Goal: Information Seeking & Learning: Learn about a topic

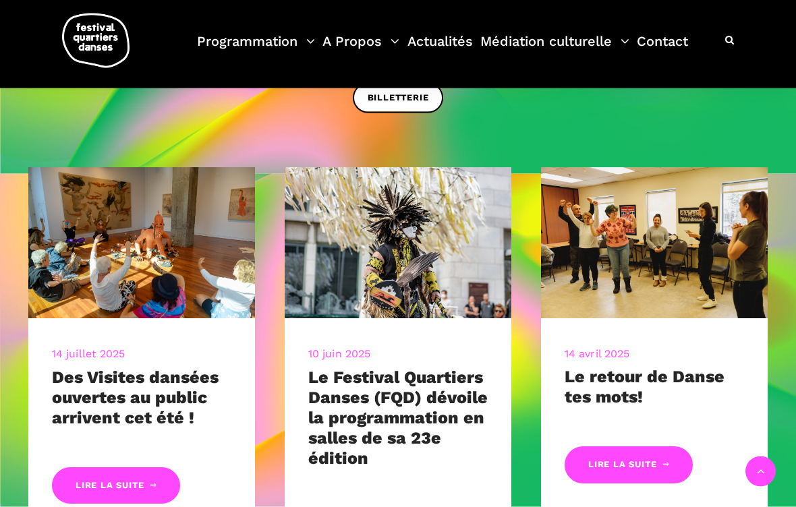
scroll to position [386, 0]
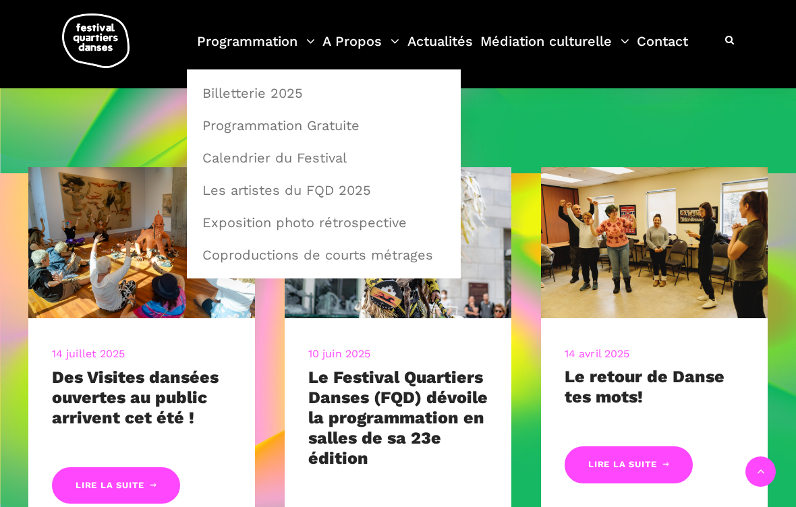
click at [249, 31] on link "Programmation" at bounding box center [256, 50] width 118 height 40
click at [287, 117] on link "Programmation Gratuite" at bounding box center [323, 125] width 259 height 31
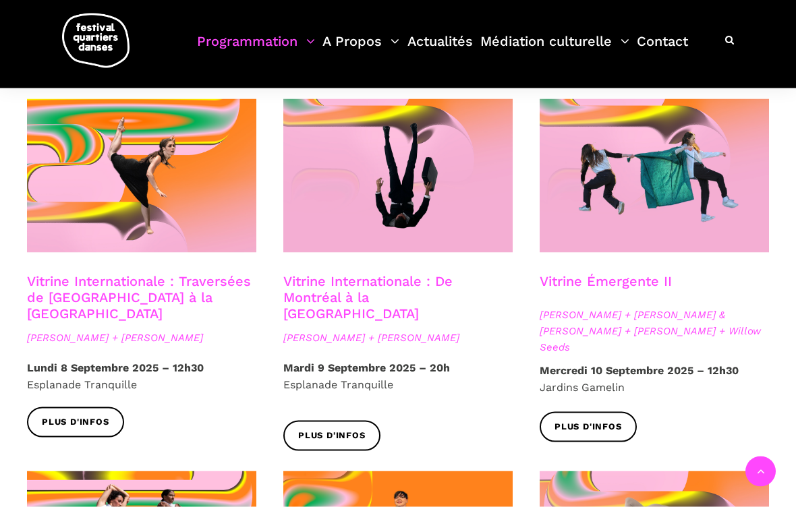
scroll to position [1078, 0]
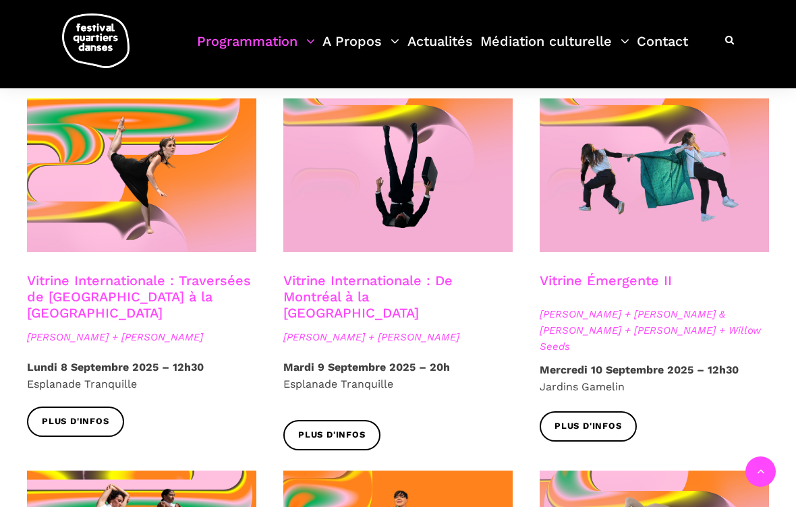
click at [616, 306] on span "Anna Vauquier + Lara & Jhazza + Vincent Lacasse + Willow Seeds" at bounding box center [653, 330] width 229 height 49
click at [602, 272] on link "Vitrine Émergente II" at bounding box center [605, 280] width 132 height 16
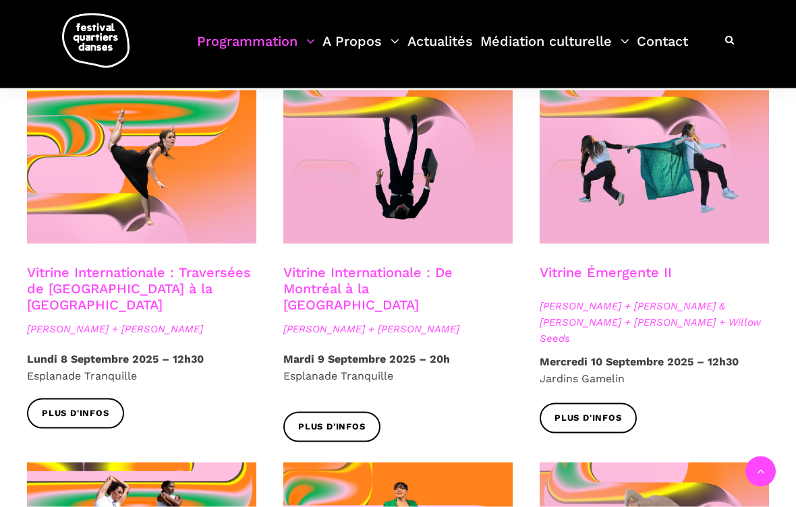
scroll to position [1087, 0]
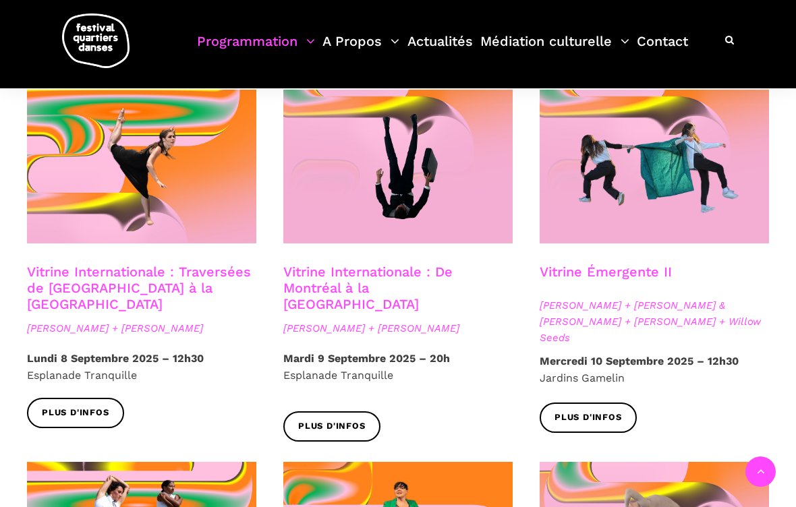
click at [297, 49] on link "Programmation" at bounding box center [256, 50] width 118 height 40
click at [283, 100] on span at bounding box center [397, 167] width 229 height 154
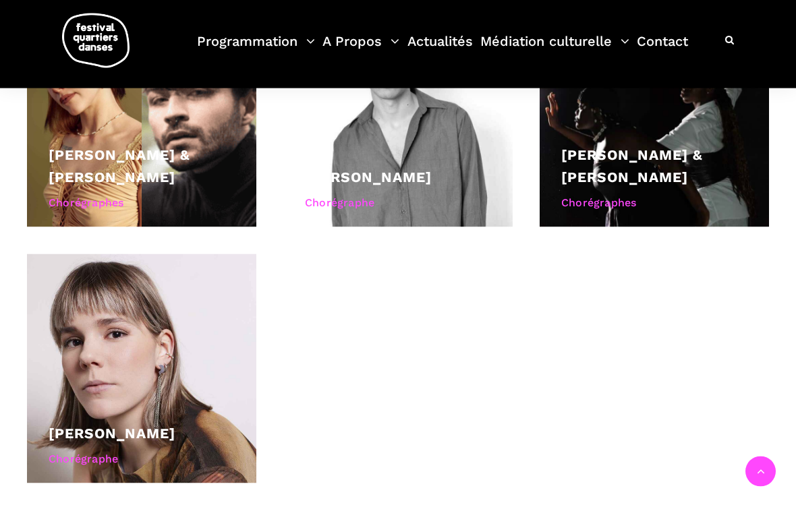
scroll to position [1226, 0]
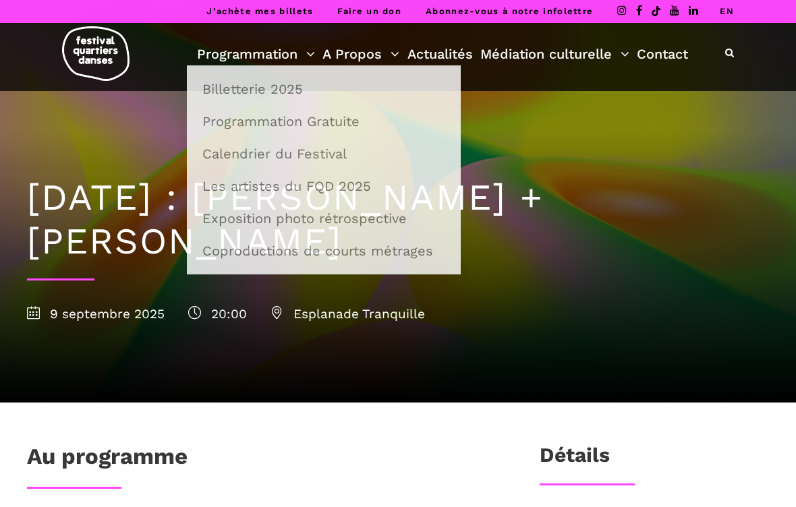
click at [274, 57] on link "Programmation" at bounding box center [256, 53] width 118 height 23
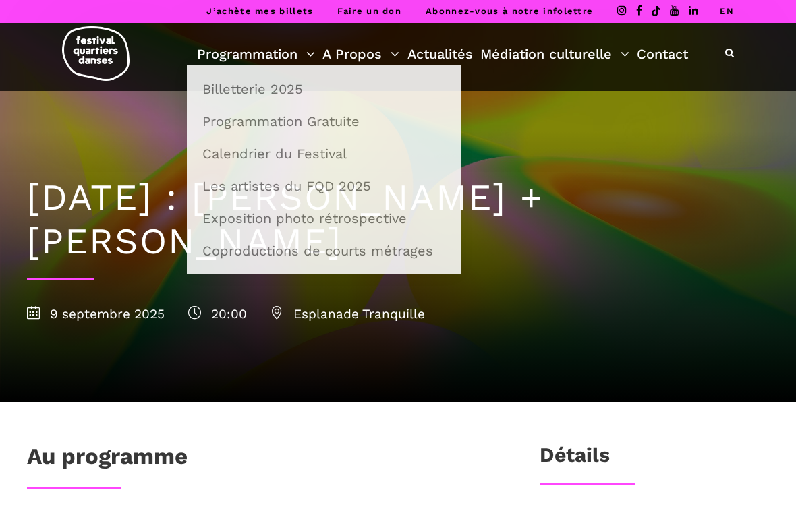
click at [264, 98] on link "Billetterie 2025" at bounding box center [323, 88] width 259 height 31
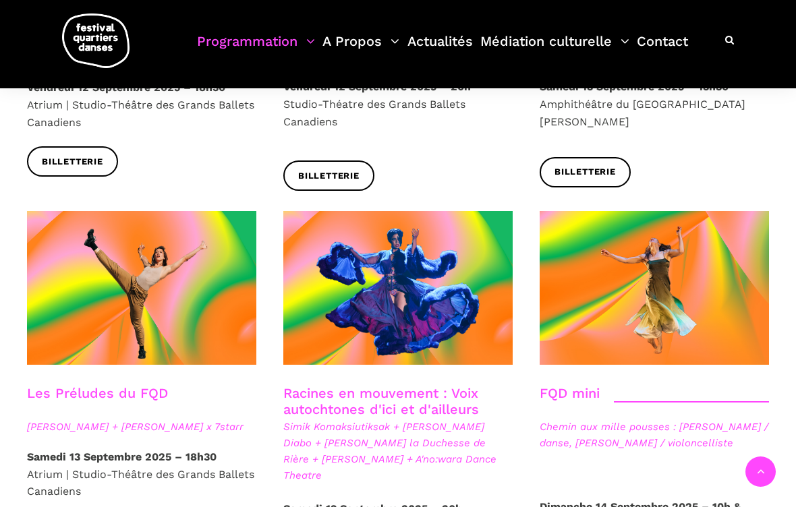
scroll to position [1537, 0]
